Goal: Find specific page/section: Find specific page/section

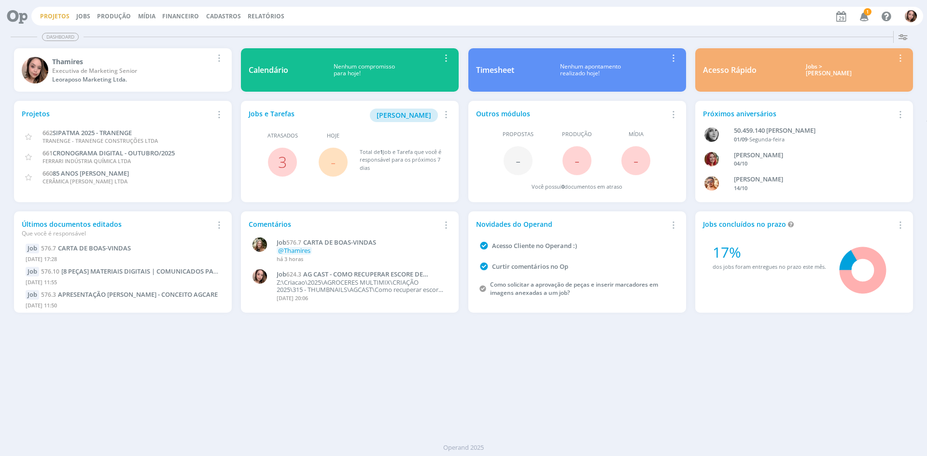
click at [52, 14] on link "Projetos" at bounding box center [54, 16] width 29 height 8
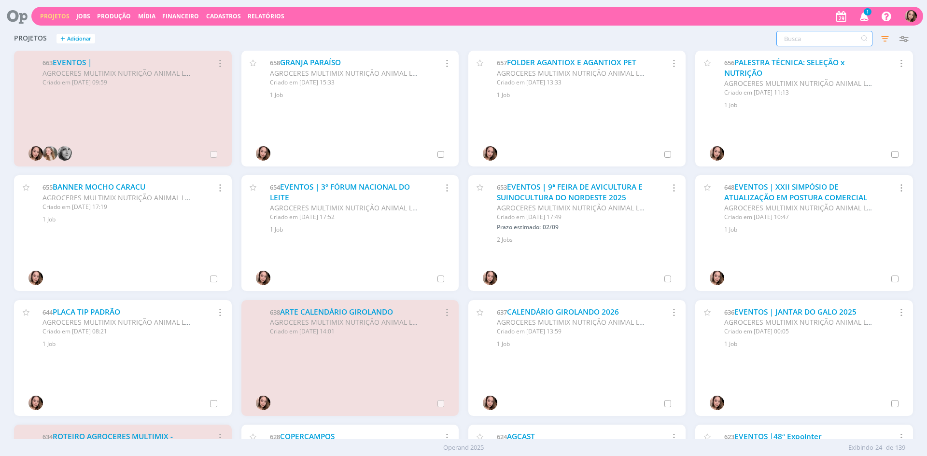
click at [783, 43] on input "text" at bounding box center [824, 38] width 96 height 15
type input "enfoco"
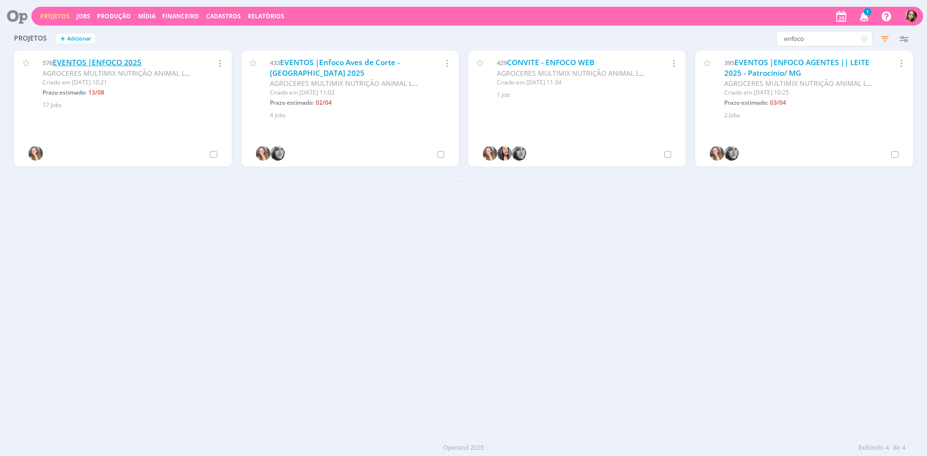
click at [117, 57] on link "EVENTOS |ENFOCO 2025" at bounding box center [97, 62] width 89 height 10
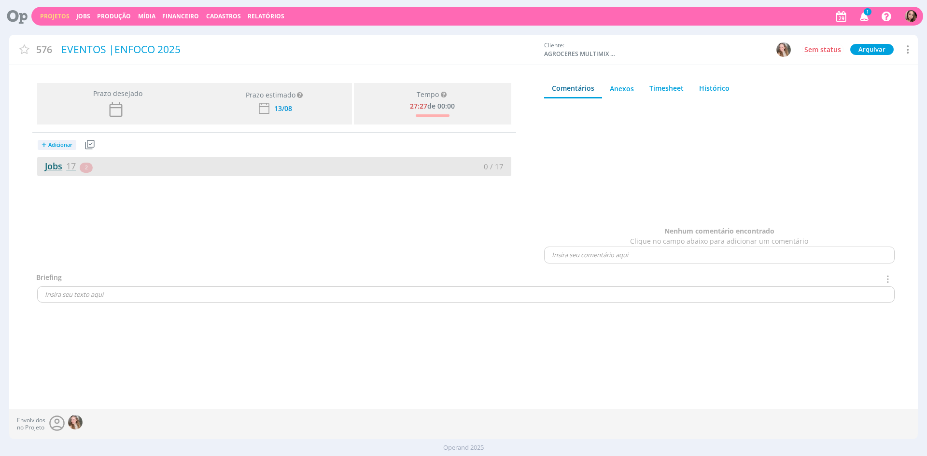
click at [61, 165] on link "Jobs 17" at bounding box center [56, 166] width 39 height 12
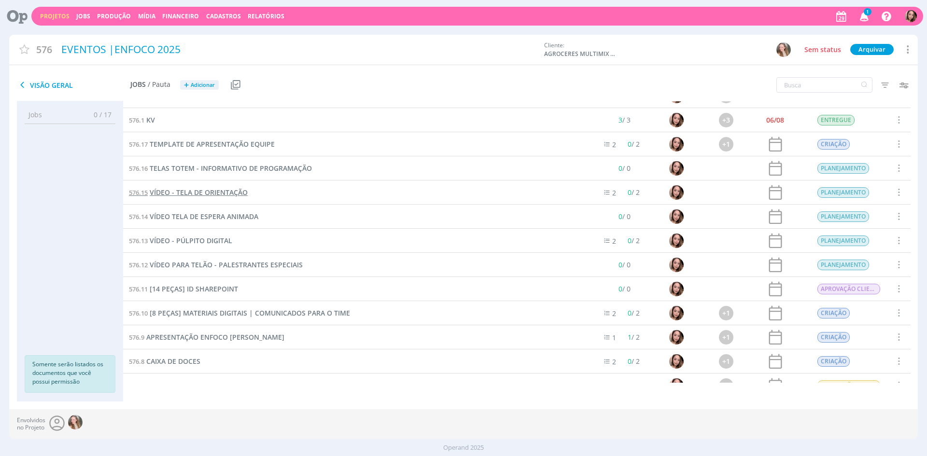
scroll to position [48, 0]
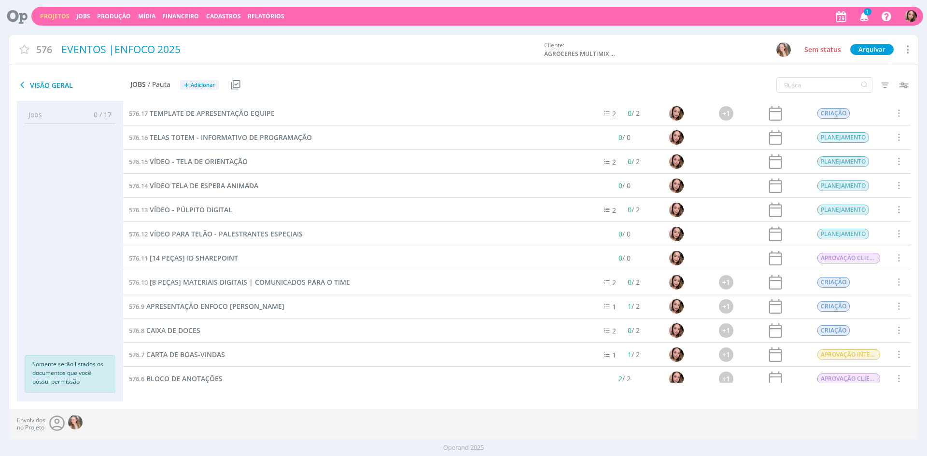
click at [211, 208] on span "VÍDEO - PÚLPITO DIGITAL" at bounding box center [191, 209] width 83 height 9
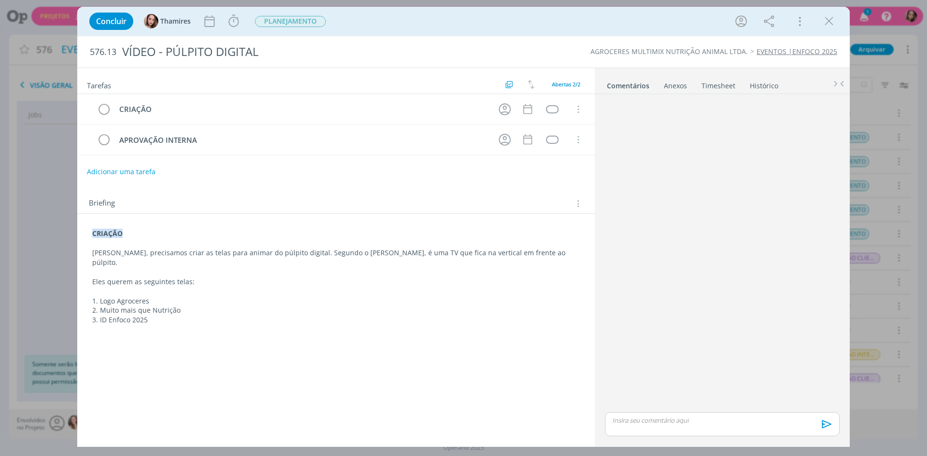
click at [310, 254] on p "[PERSON_NAME], precisamos criar as telas para animar do púlpito digital. Segund…" at bounding box center [335, 257] width 487 height 19
